Goal: Task Accomplishment & Management: Complete application form

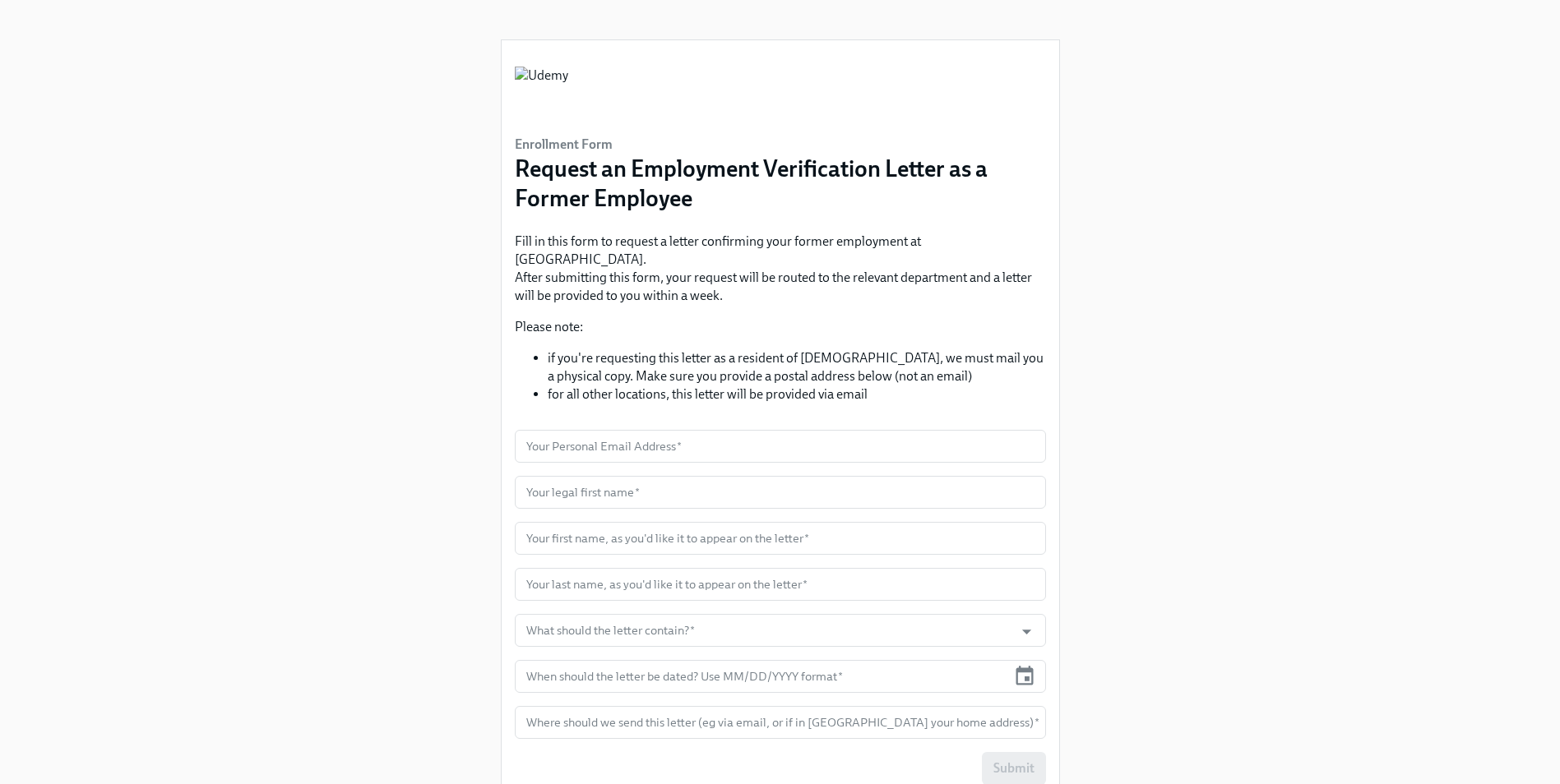
scroll to position [98, 0]
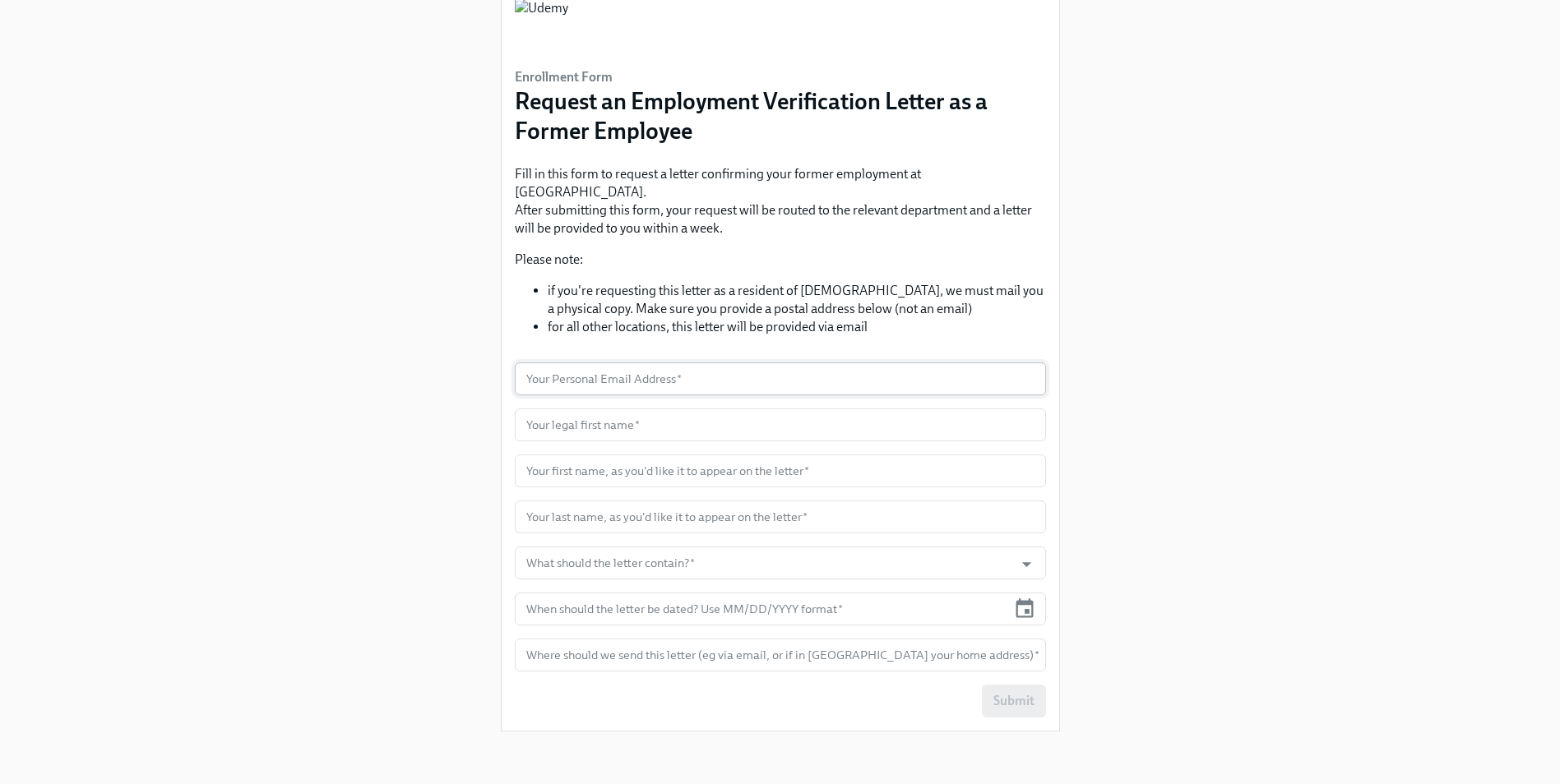
click at [677, 363] on input "text" at bounding box center [780, 379] width 531 height 33
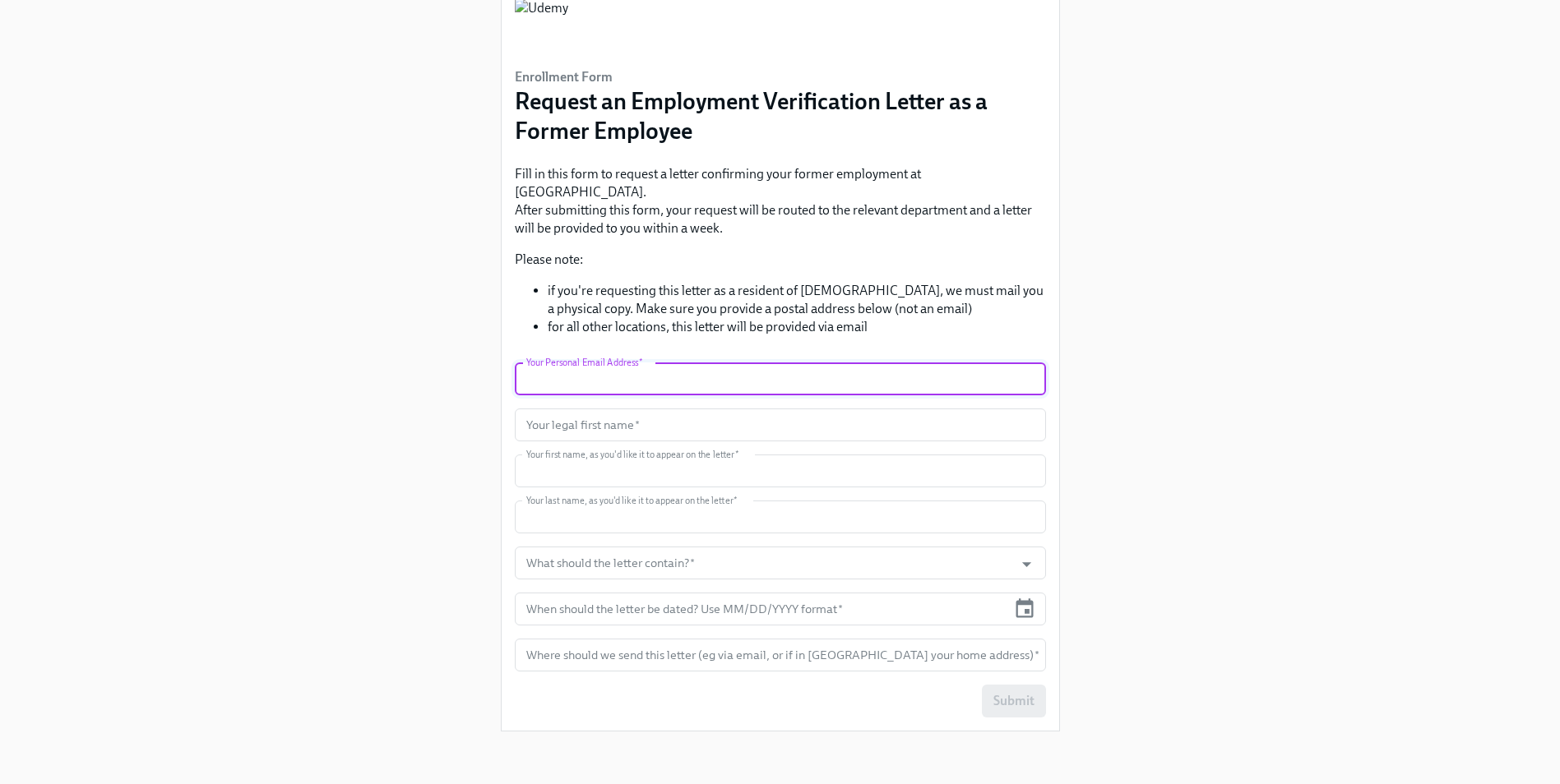
type input "[PERSON_NAME][EMAIL_ADDRESS][DOMAIN_NAME]"
type input "[PERSON_NAME]"
type input "Chua"
click at [720, 547] on input "What should the letter contain?   *" at bounding box center [765, 562] width 483 height 33
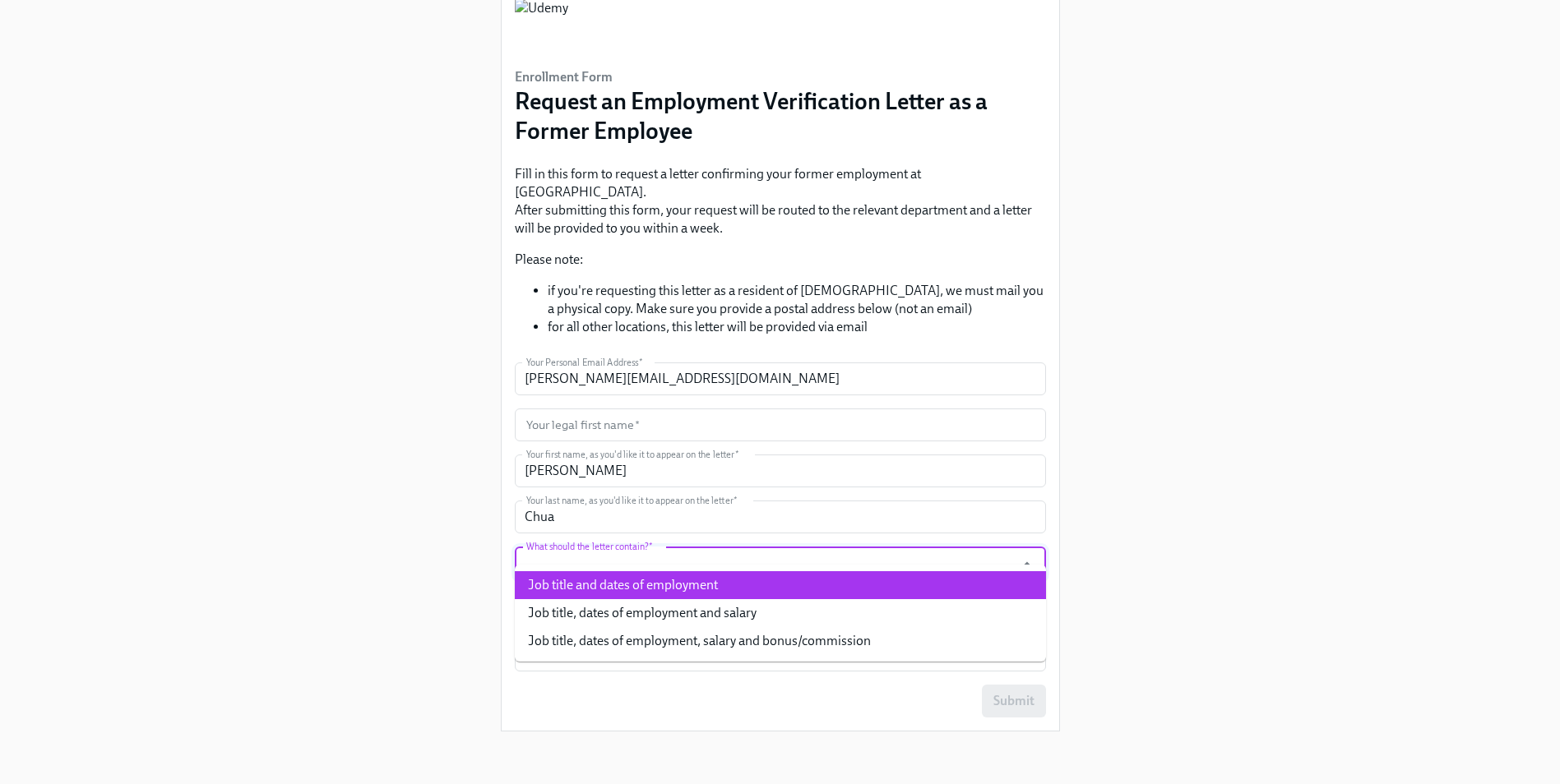
click at [717, 571] on li "Job title and dates of employment" at bounding box center [780, 585] width 531 height 28
type input "Job title and dates of employment"
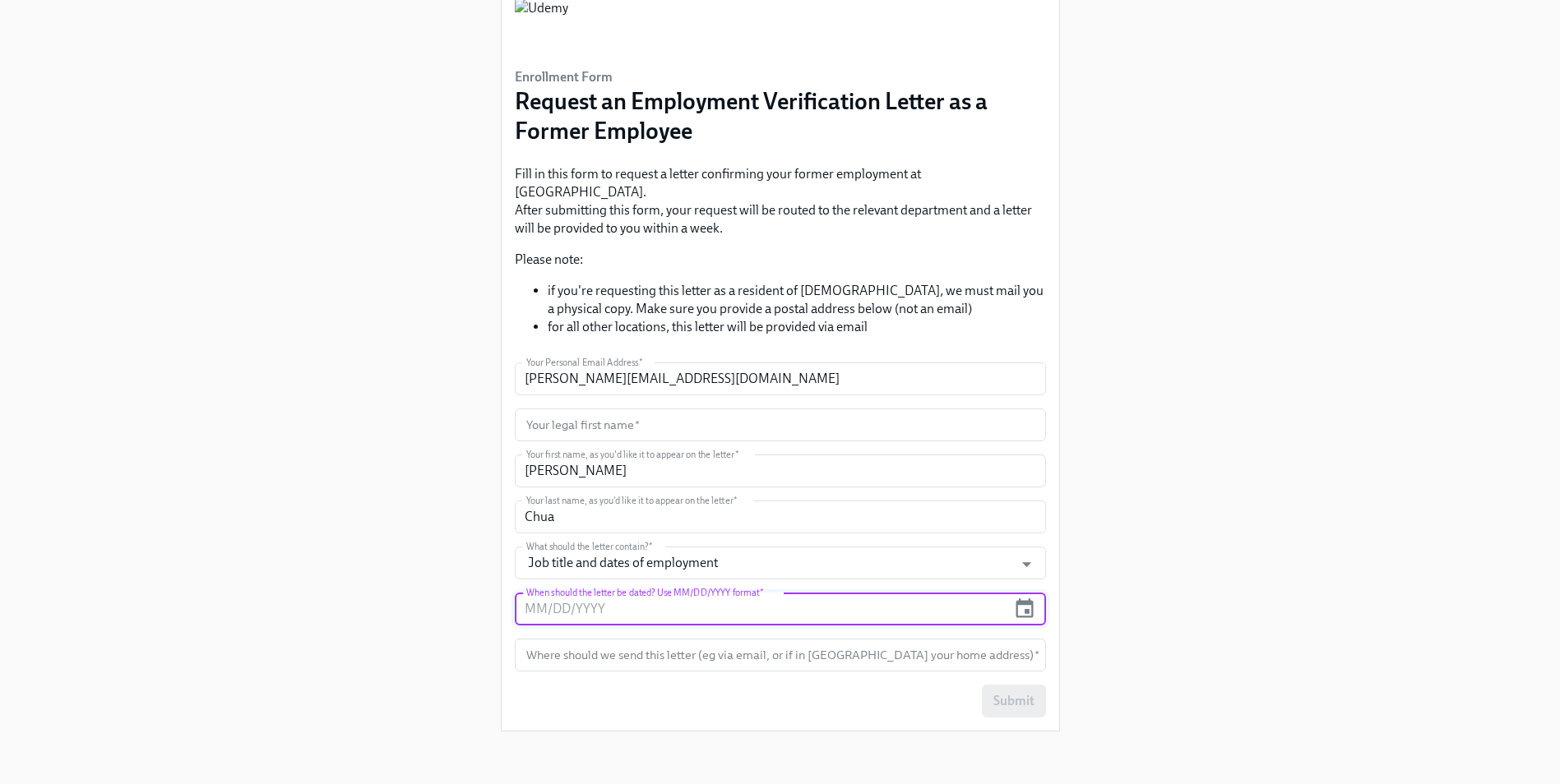
click at [708, 592] on input "text" at bounding box center [761, 608] width 492 height 33
click at [1021, 598] on icon "button" at bounding box center [1024, 607] width 17 height 19
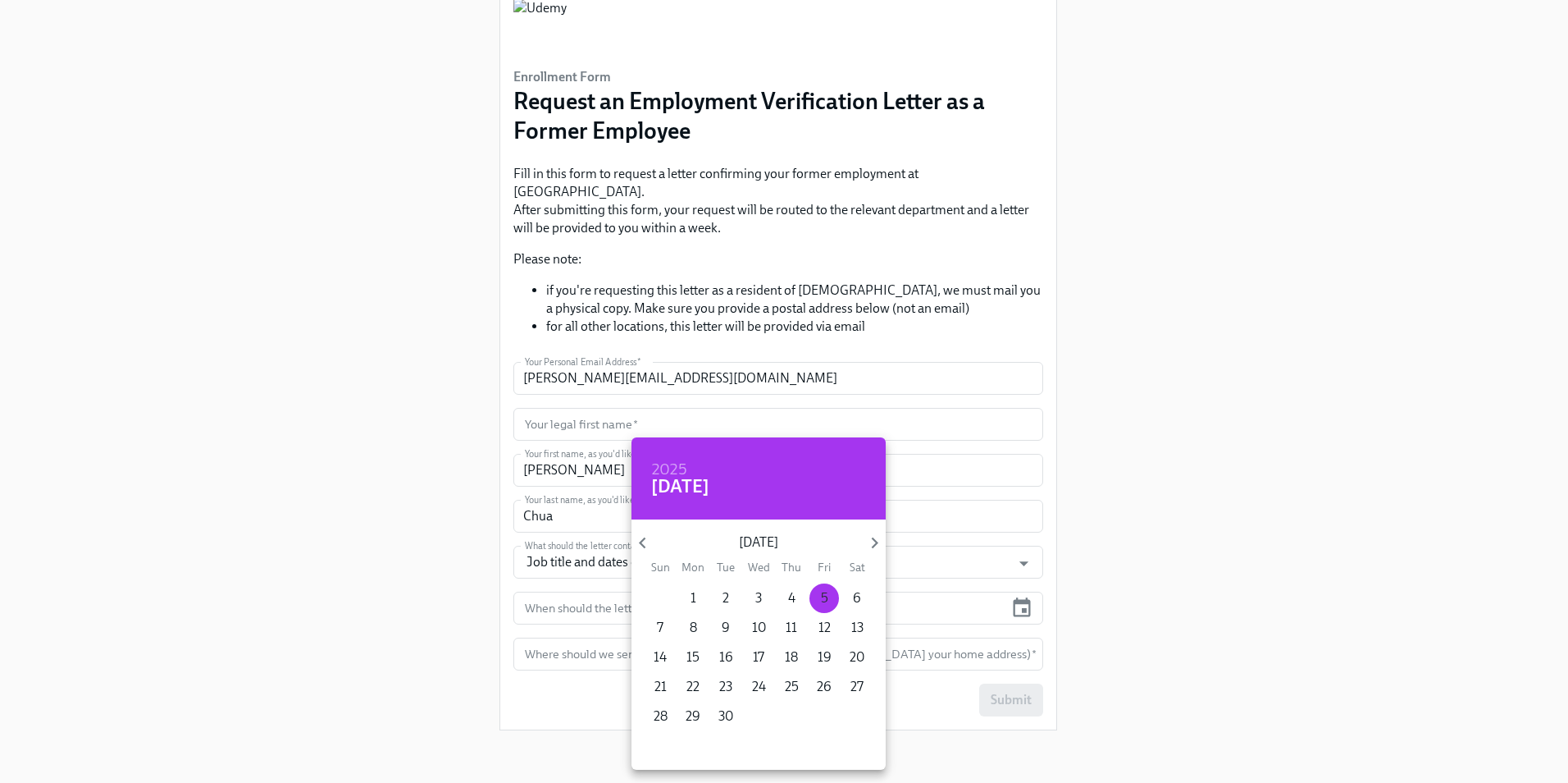
click at [812, 596] on span "5" at bounding box center [824, 598] width 30 height 18
type input "[DATE]"
click at [1003, 450] on div at bounding box center [784, 391] width 1568 height 783
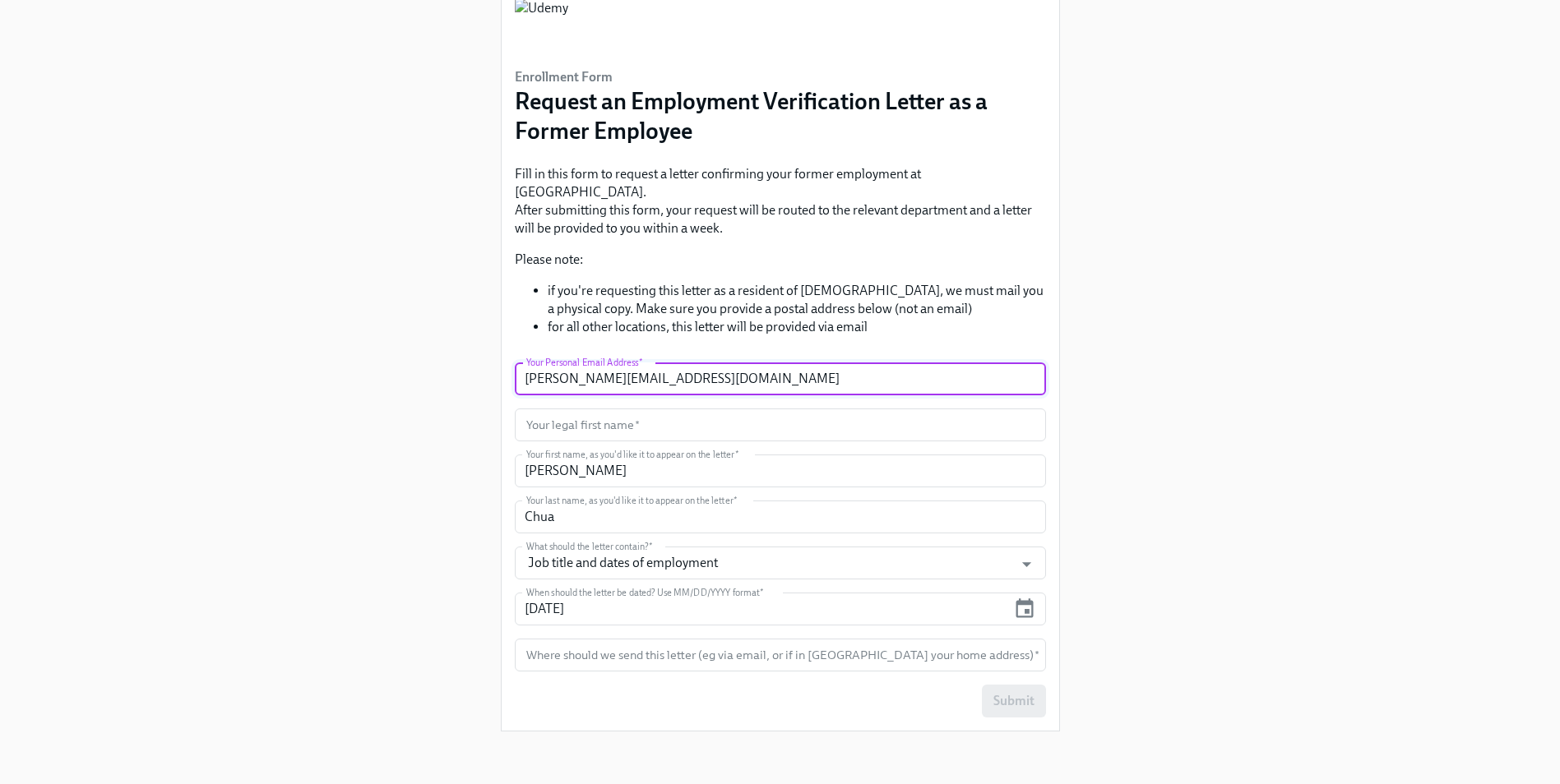
drag, startPoint x: 685, startPoint y: 323, endPoint x: 519, endPoint y: 315, distance: 166.2
click at [519, 363] on input "[PERSON_NAME][EMAIL_ADDRESS][DOMAIN_NAME]" at bounding box center [780, 379] width 531 height 33
click at [842, 616] on form "Your Personal Email Address   * [PERSON_NAME][EMAIL_ADDRESS][DOMAIN_NAME] Your …" at bounding box center [780, 540] width 531 height 355
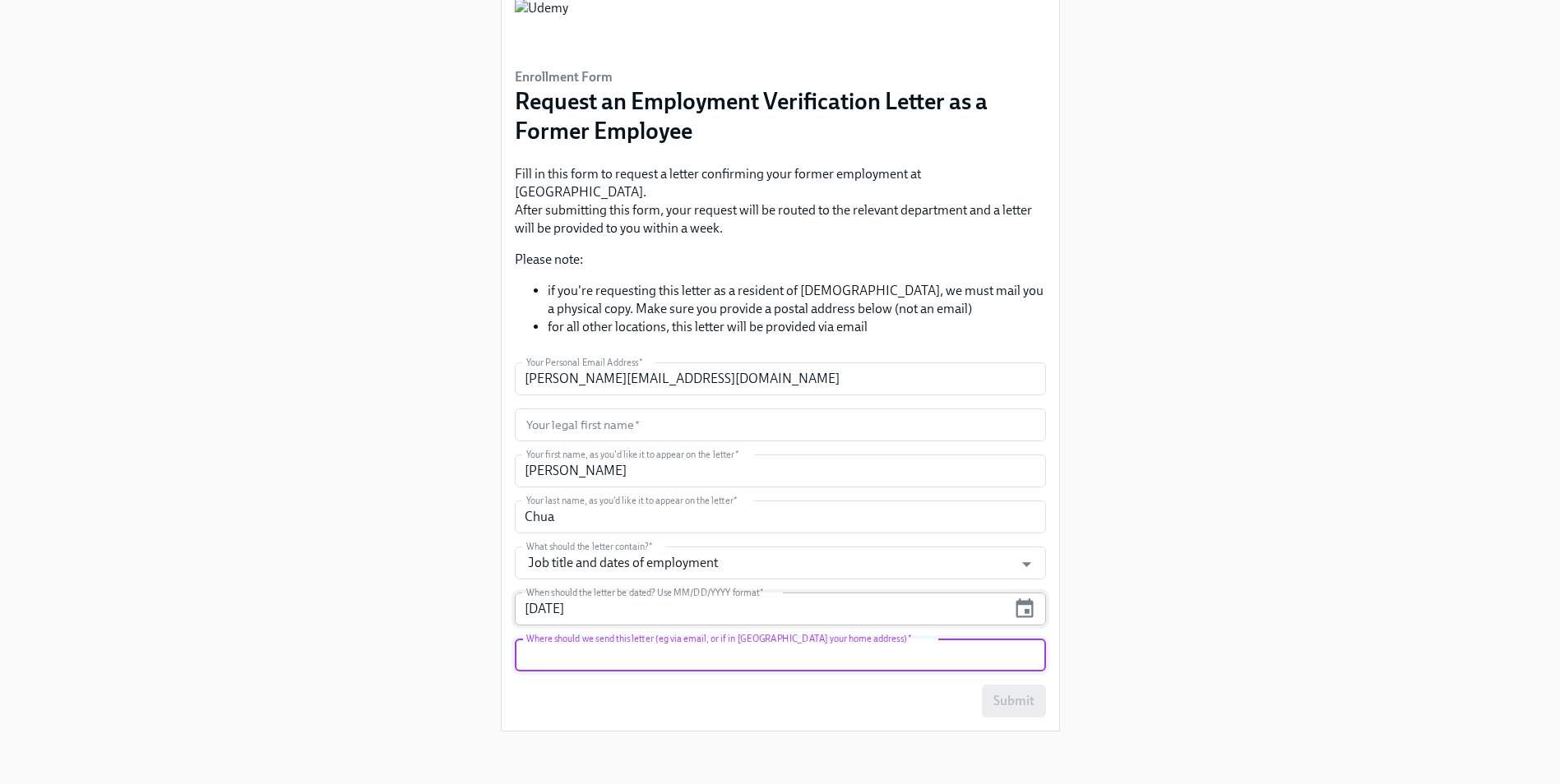
scroll to position [50, 0]
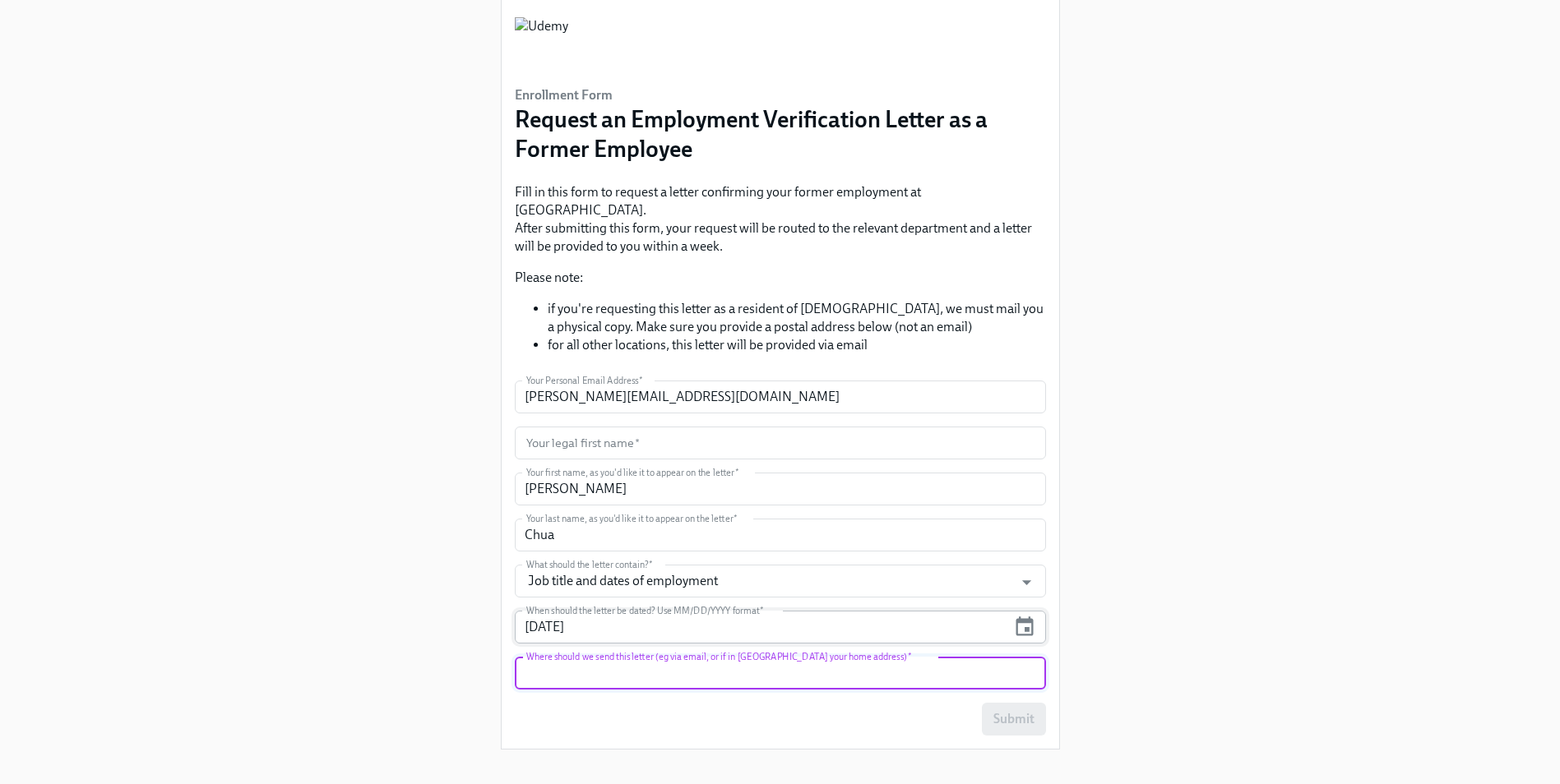
paste input "[PERSON_NAME][EMAIL_ADDRESS][DOMAIN_NAME]"
type input "[PERSON_NAME][EMAIL_ADDRESS][DOMAIN_NAME]"
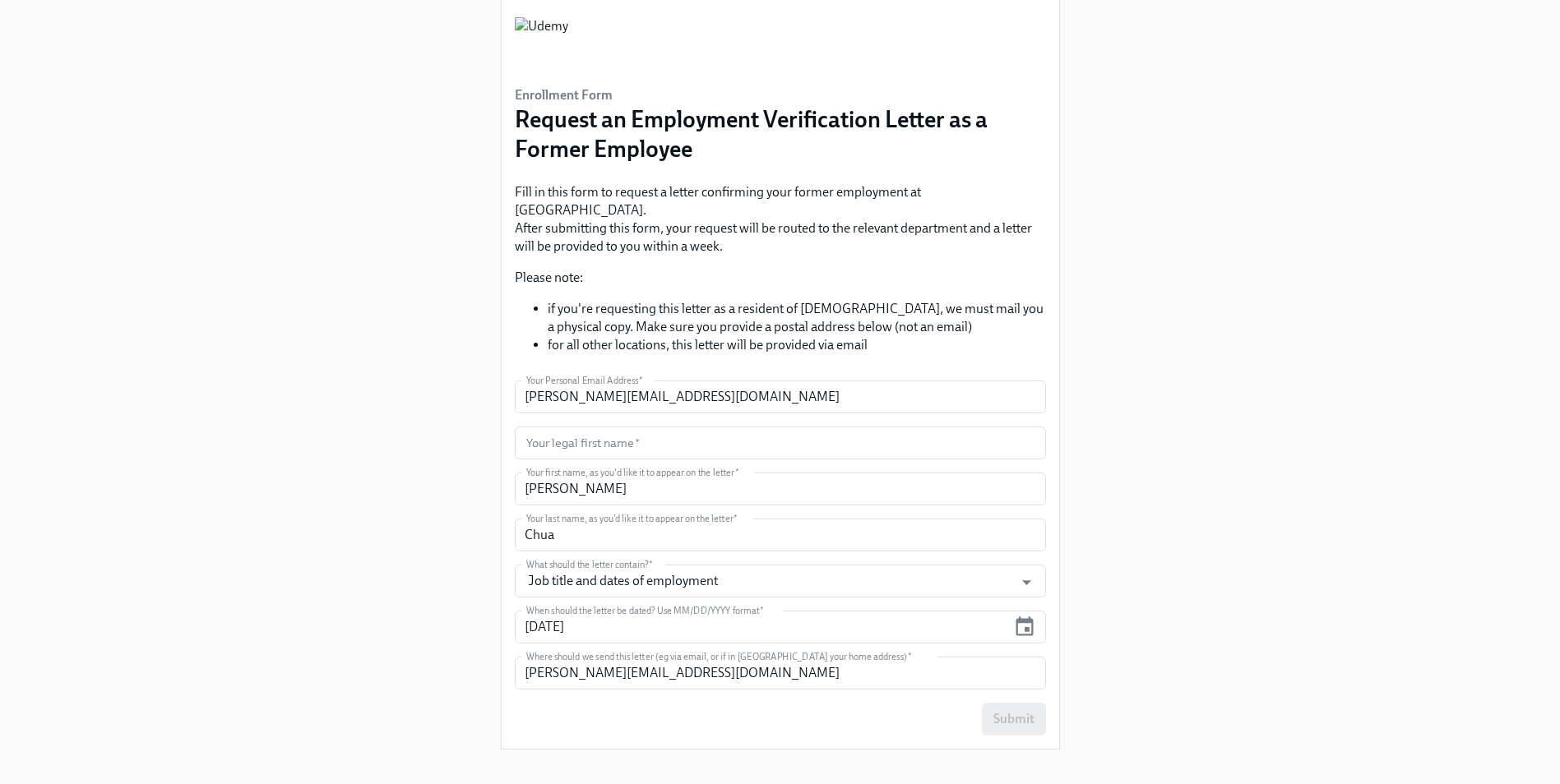
click at [1231, 494] on div "Enrollment Form Request an Employment Verification Letter as a Former Employee …" at bounding box center [780, 356] width 1481 height 812
click at [700, 426] on input "text" at bounding box center [780, 442] width 531 height 33
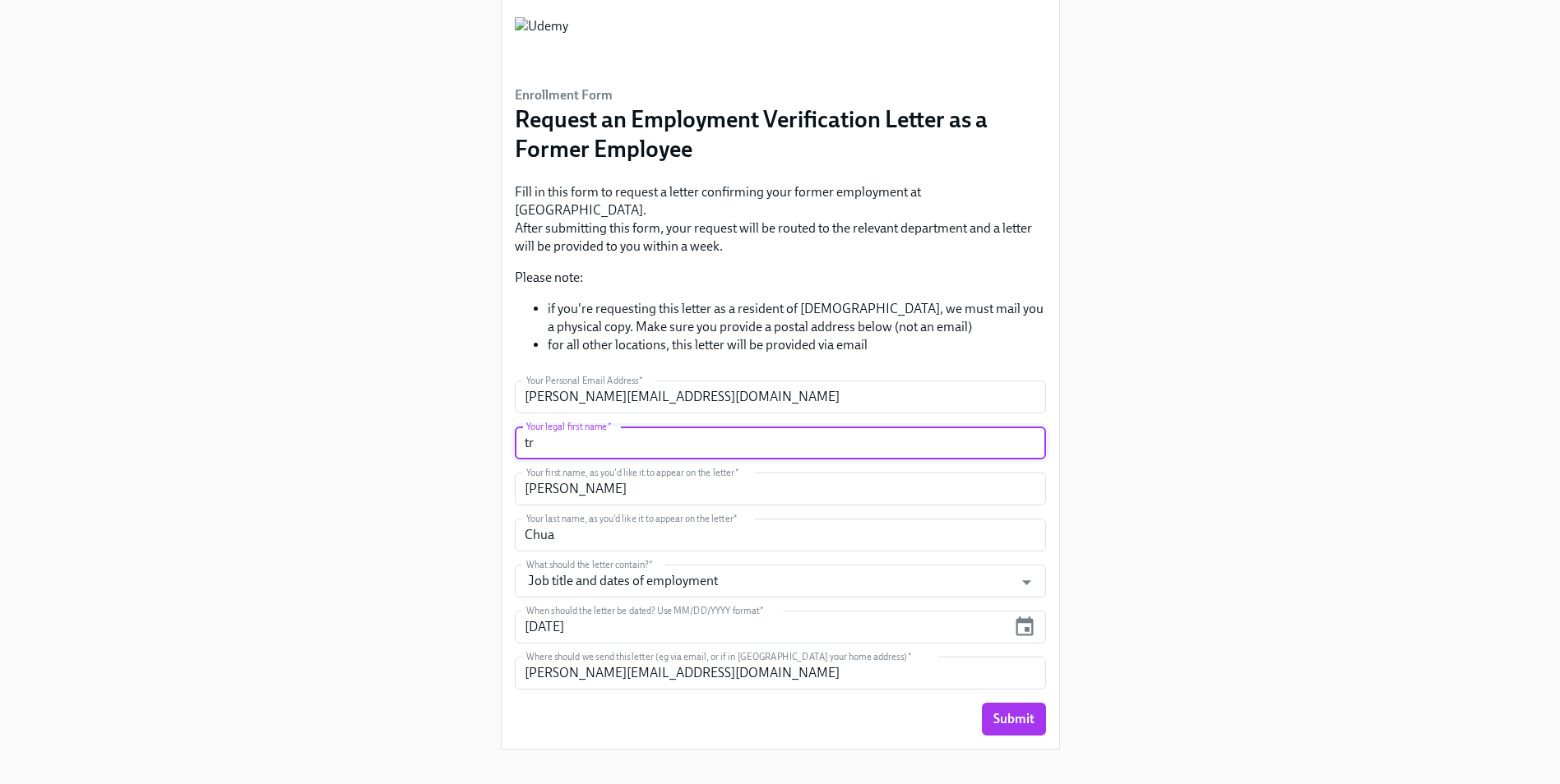
type input "t"
drag, startPoint x: 662, startPoint y: 433, endPoint x: 476, endPoint y: 416, distance: 186.8
click at [480, 416] on div "Enrollment Form Request an Employment Verification Letter as a Former Employee …" at bounding box center [780, 356] width 1481 height 812
paste input "[PERSON_NAME]"
type input "[PERSON_NAME]"
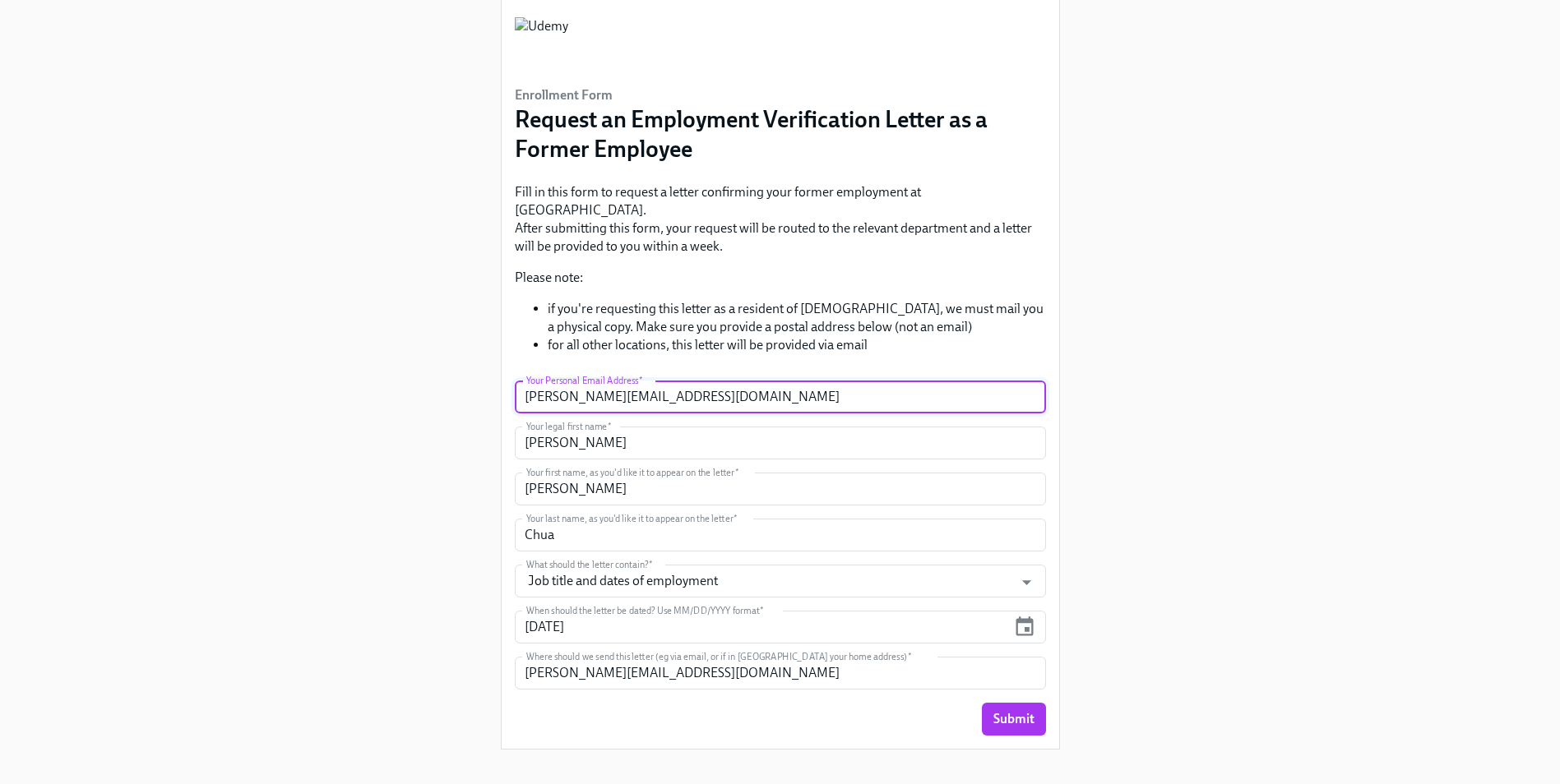
drag, startPoint x: 700, startPoint y: 385, endPoint x: 517, endPoint y: 378, distance: 183.1
click at [517, 381] on input "[PERSON_NAME][EMAIL_ADDRESS][DOMAIN_NAME]" at bounding box center [780, 396] width 531 height 33
paste input "[EMAIL_ADDRESS]"
type input "[EMAIL_ADDRESS][DOMAIN_NAME]"
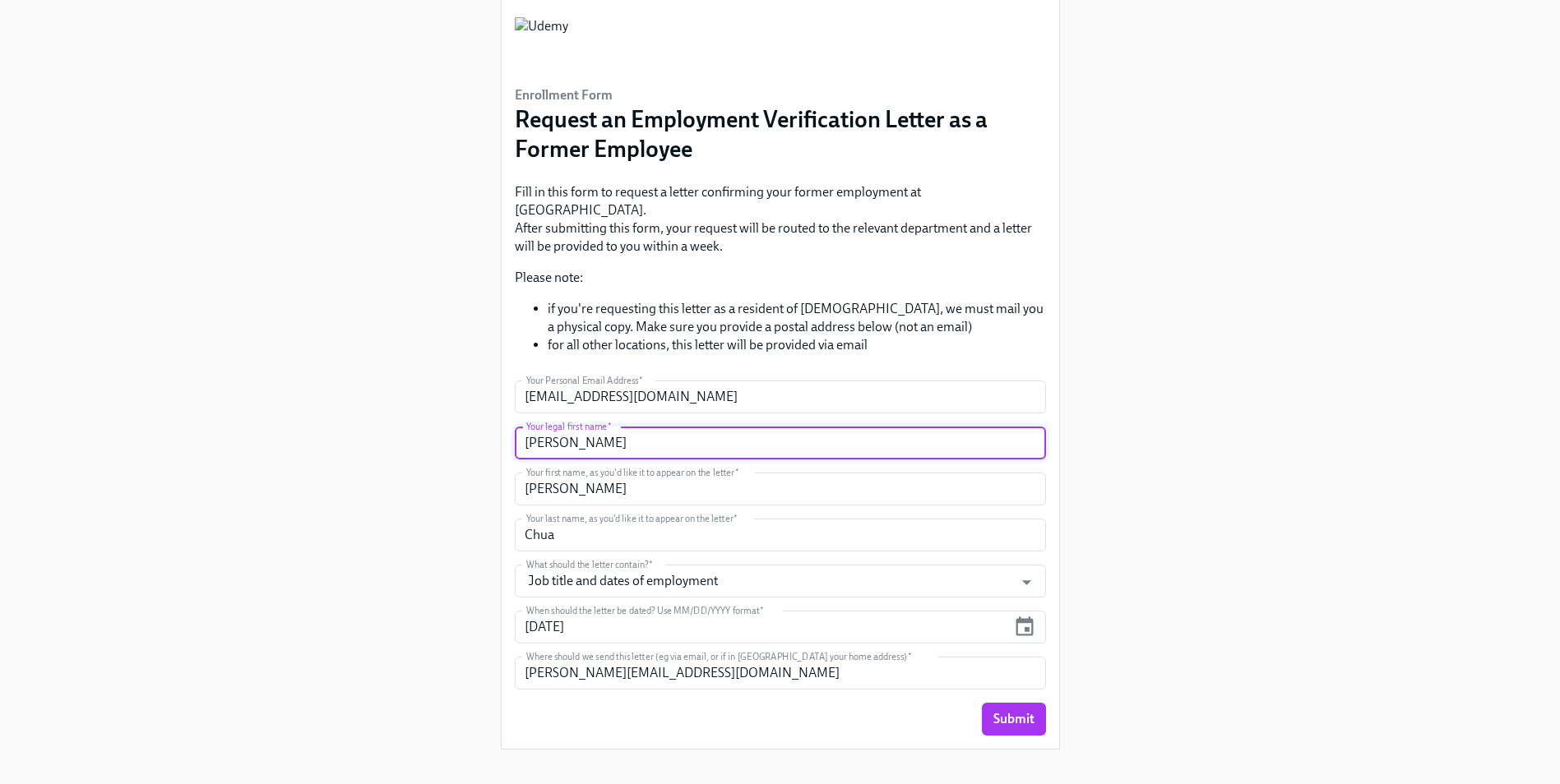
click at [620, 433] on input "[PERSON_NAME]" at bounding box center [780, 442] width 531 height 33
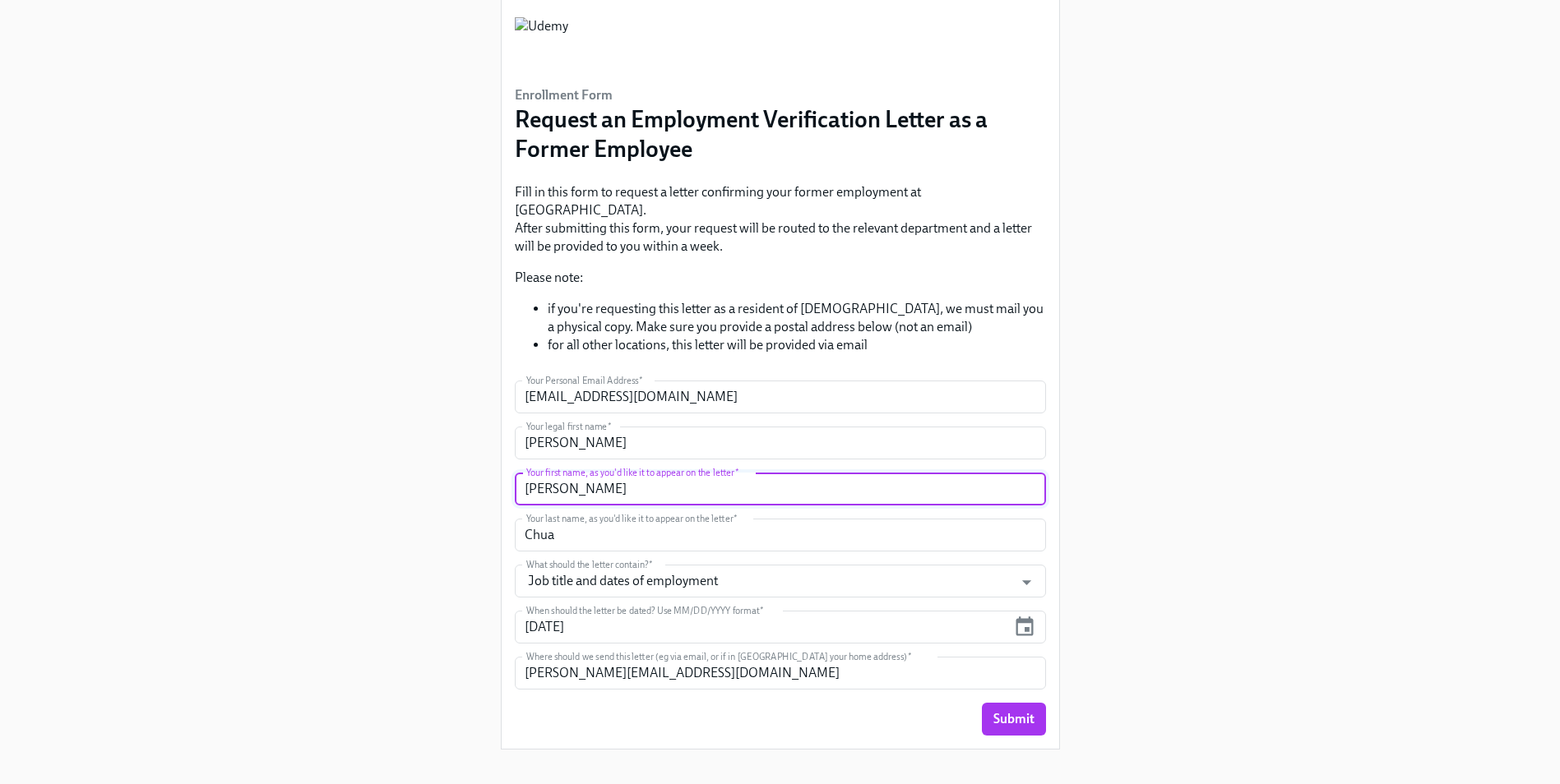
drag, startPoint x: 577, startPoint y: 470, endPoint x: 477, endPoint y: 463, distance: 100.2
click at [478, 463] on div "Enrollment Form Request an Employment Verification Letter as a Former Employee …" at bounding box center [780, 356] width 1481 height 812
paste input "[PERSON_NAME]"
type input "[PERSON_NAME]"
click at [488, 525] on div "Enrollment Form Request an Employment Verification Letter as a Former Employee …" at bounding box center [780, 356] width 1481 height 812
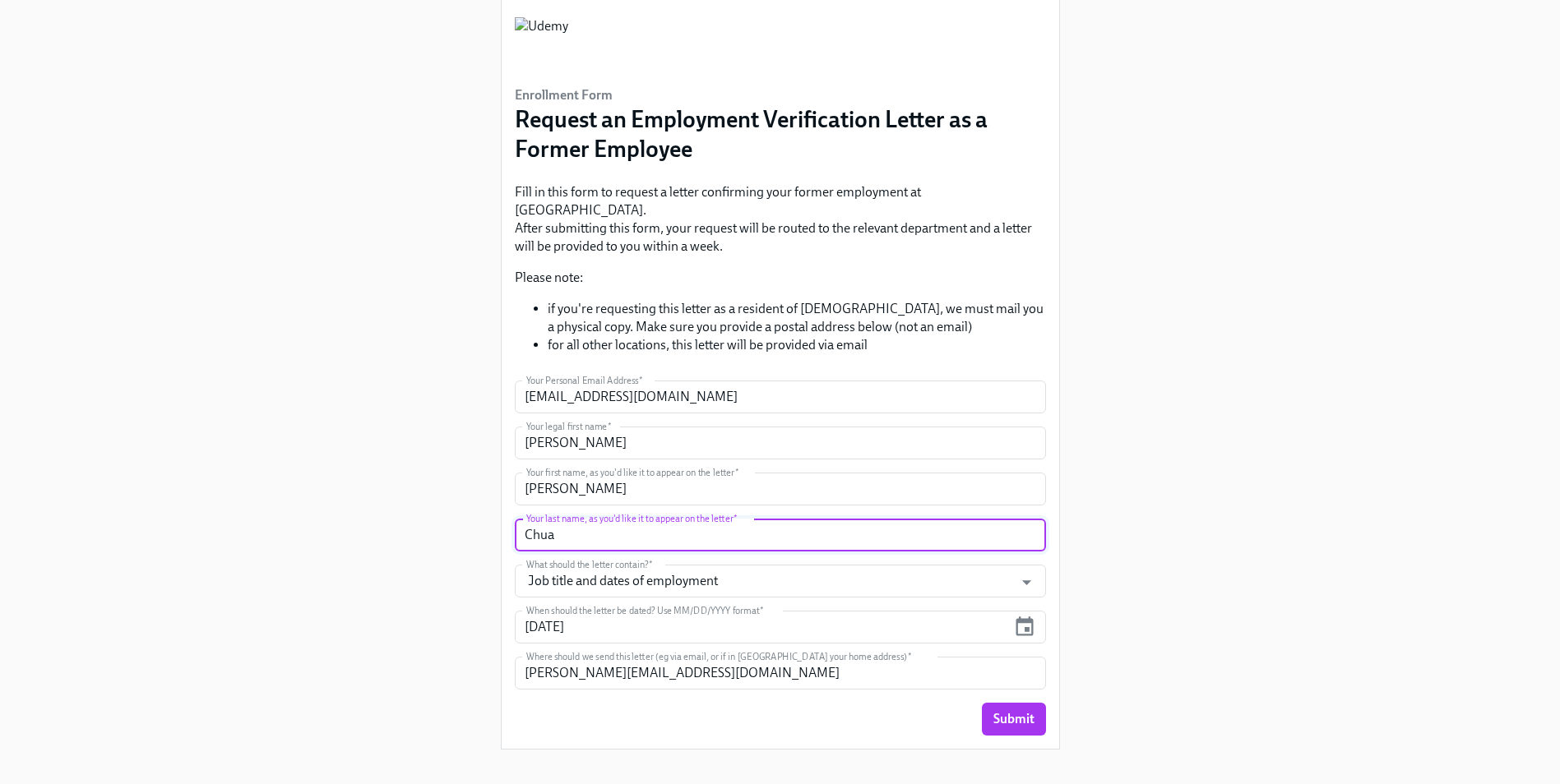
drag, startPoint x: 583, startPoint y: 527, endPoint x: 407, endPoint y: 517, distance: 176.3
click at [407, 517] on div "Enrollment Form Request an Employment Verification Letter as a Former Employee …" at bounding box center [780, 356] width 1481 height 812
paste input "[PERSON_NAME]"
type input "[PERSON_NAME]"
click at [1024, 710] on span "Submit" at bounding box center [1013, 718] width 41 height 17
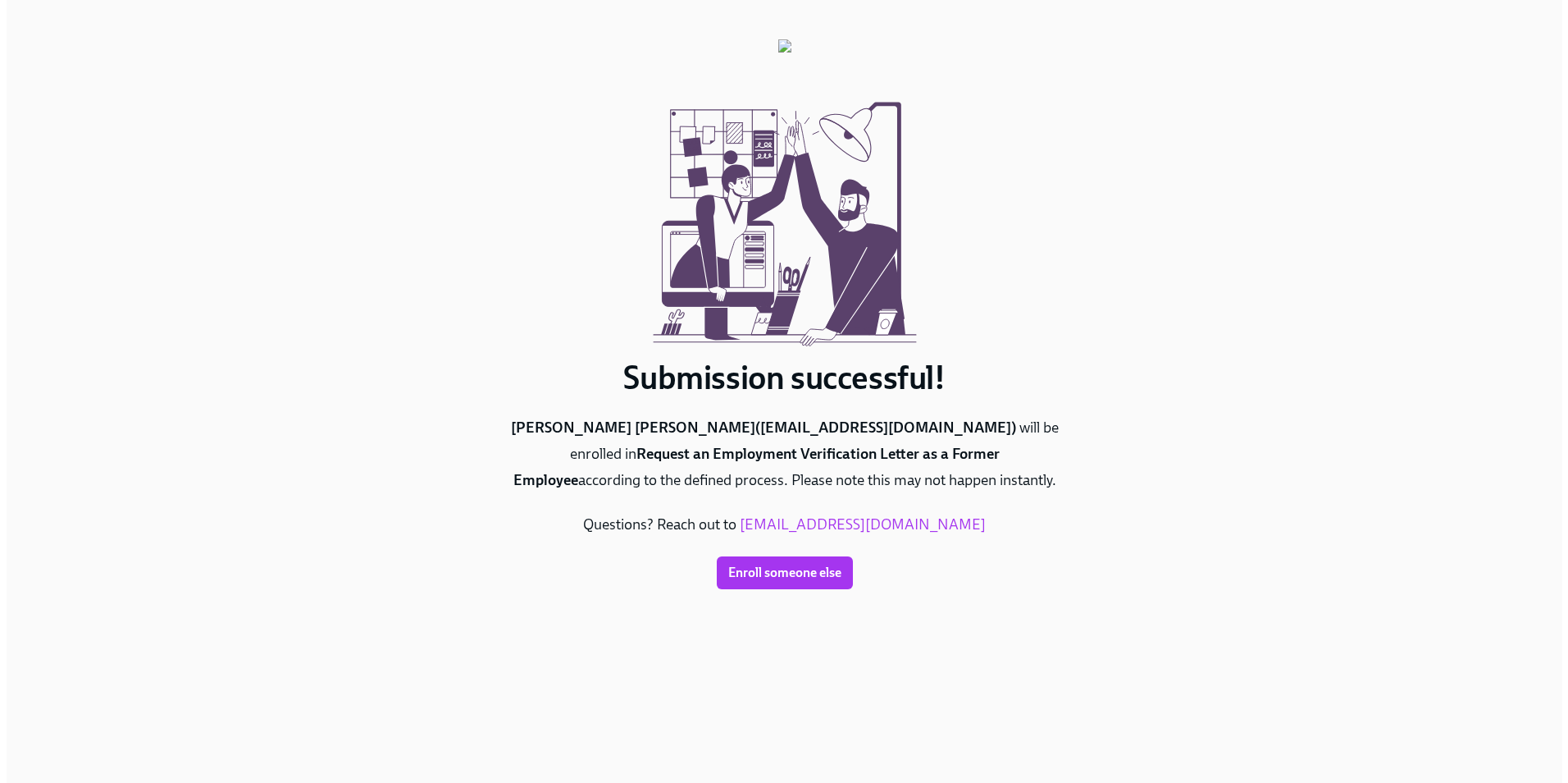
scroll to position [0, 0]
